Goal: Check status: Check status

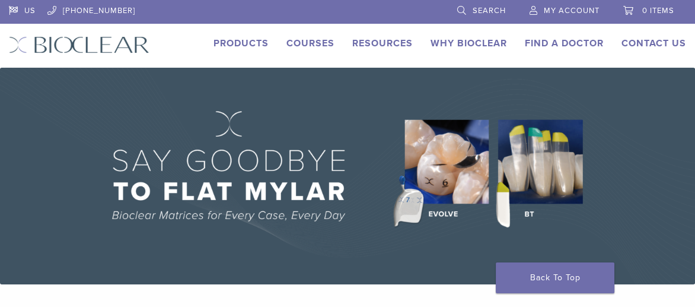
click at [554, 4] on link "My Account" at bounding box center [564, 9] width 70 height 18
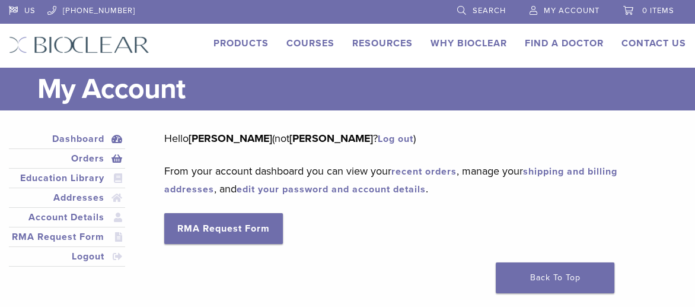
click at [88, 156] on link "Orders" at bounding box center [66, 158] width 111 height 14
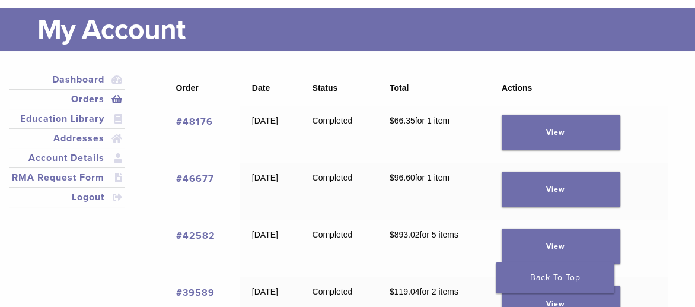
scroll to position [119, 0]
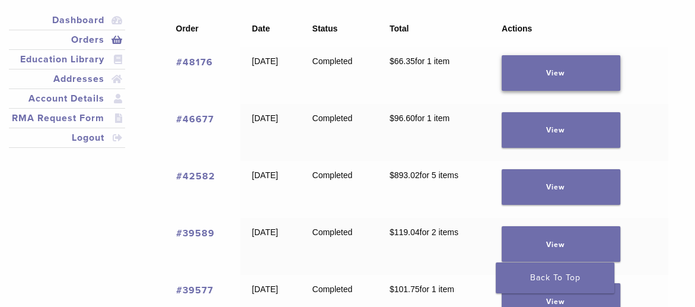
click at [567, 75] on link "View" at bounding box center [561, 73] width 119 height 36
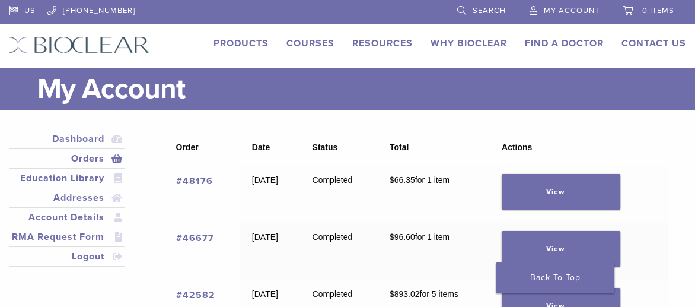
click at [560, 10] on span "My Account" at bounding box center [572, 10] width 56 height 9
